Goal: Use online tool/utility: Use online tool/utility

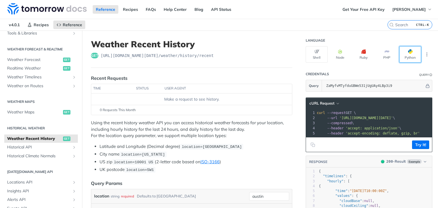
click at [402, 52] on button "Python" at bounding box center [410, 54] width 22 height 17
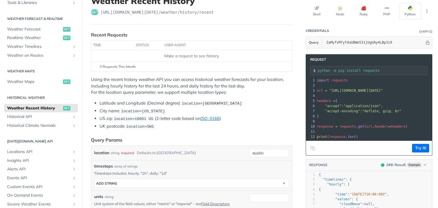
scroll to position [42, 0]
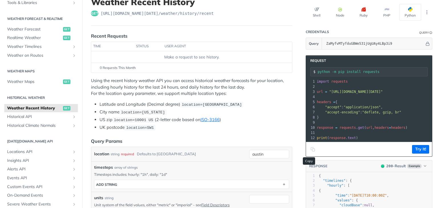
click at [311, 152] on icon "Copy to clipboard" at bounding box center [313, 149] width 5 height 5
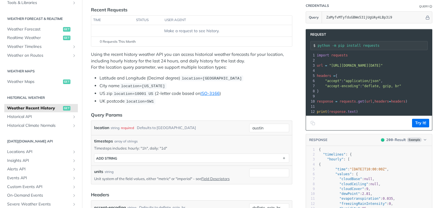
scroll to position [69, 0]
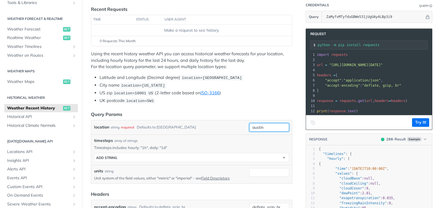
click at [265, 125] on input "austin" at bounding box center [269, 127] width 40 height 9
click at [219, 123] on div "location string required Defaults to austin" at bounding box center [170, 127] width 153 height 9
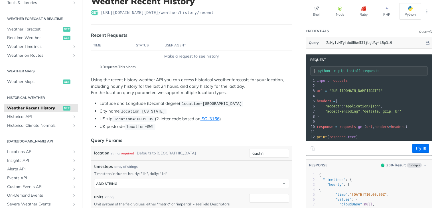
scroll to position [43, 0]
click at [263, 150] on input "austin" at bounding box center [269, 153] width 40 height 9
drag, startPoint x: 261, startPoint y: 153, endPoint x: 201, endPoint y: 158, distance: 60.4
click at [201, 158] on div "location string required Defaults to austin austin required type : string Use d…" at bounding box center [191, 153] width 201 height 14
paste input "45.1885° N, 5.7245° E"
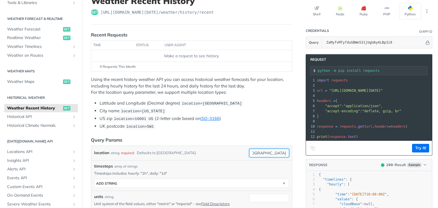
scroll to position [0, 7]
type input "45.1885° N, 5.7245° E"
click at [407, 147] on footer "Try It!" at bounding box center [369, 148] width 126 height 15
click at [412, 148] on button "Try It!" at bounding box center [420, 148] width 17 height 9
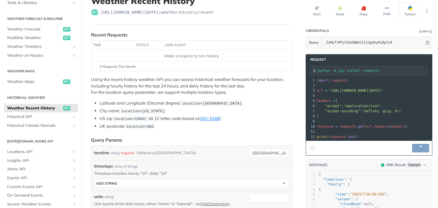
click at [311, 151] on icon "Copy to clipboard" at bounding box center [313, 148] width 5 height 5
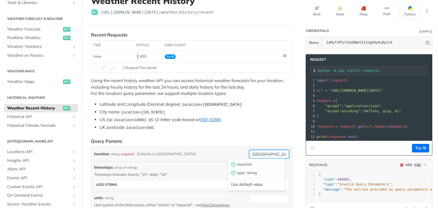
scroll to position [0, 7]
drag, startPoint x: 248, startPoint y: 154, endPoint x: 309, endPoint y: 155, distance: 61.3
type input "location="
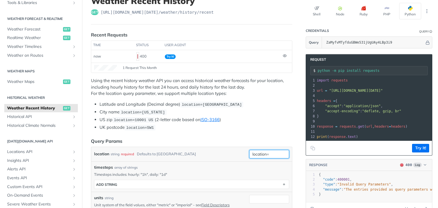
drag, startPoint x: 277, startPoint y: 153, endPoint x: 245, endPoint y: 152, distance: 32.0
click at [249, 152] on input "location=" at bounding box center [269, 154] width 40 height 9
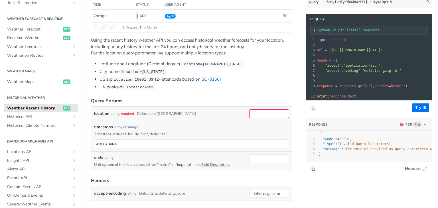
scroll to position [83, 0]
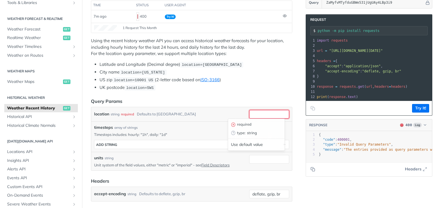
click at [252, 111] on input "location" at bounding box center [269, 114] width 40 height 9
type input "l"
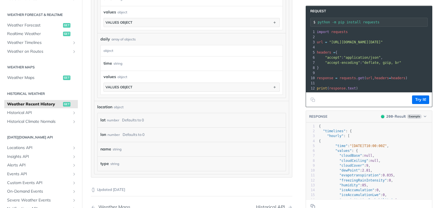
scroll to position [389, 0]
click at [115, 118] on div "number" at bounding box center [113, 120] width 12 height 8
click at [145, 122] on div "lat number Defaults to 0" at bounding box center [190, 120] width 180 height 9
click at [135, 119] on div "Defaults to 0" at bounding box center [133, 120] width 22 height 8
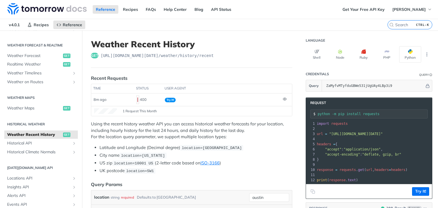
scroll to position [31, 0]
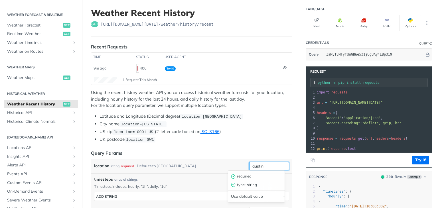
click at [266, 165] on input "austin" at bounding box center [269, 166] width 40 height 9
click at [221, 154] on header "Query Params" at bounding box center [191, 153] width 201 height 7
click at [261, 167] on input "austin" at bounding box center [269, 166] width 40 height 9
type input "a"
paste input "45.17°, 5.73°"
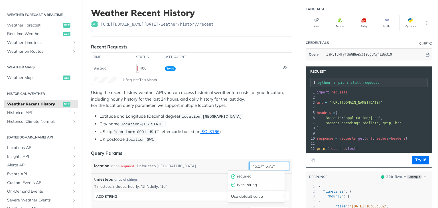
click at [259, 164] on input "45.17°, 5.73°" at bounding box center [269, 166] width 40 height 9
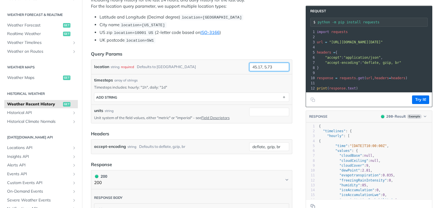
scroll to position [0, 0]
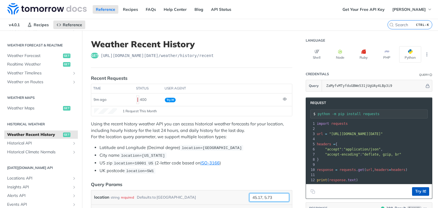
type input "45.17, 5.73"
click at [415, 192] on button "Try It!" at bounding box center [420, 191] width 17 height 9
click at [311, 193] on icon "Copy to clipboard" at bounding box center [313, 191] width 5 height 5
